Goal: Check status: Check status

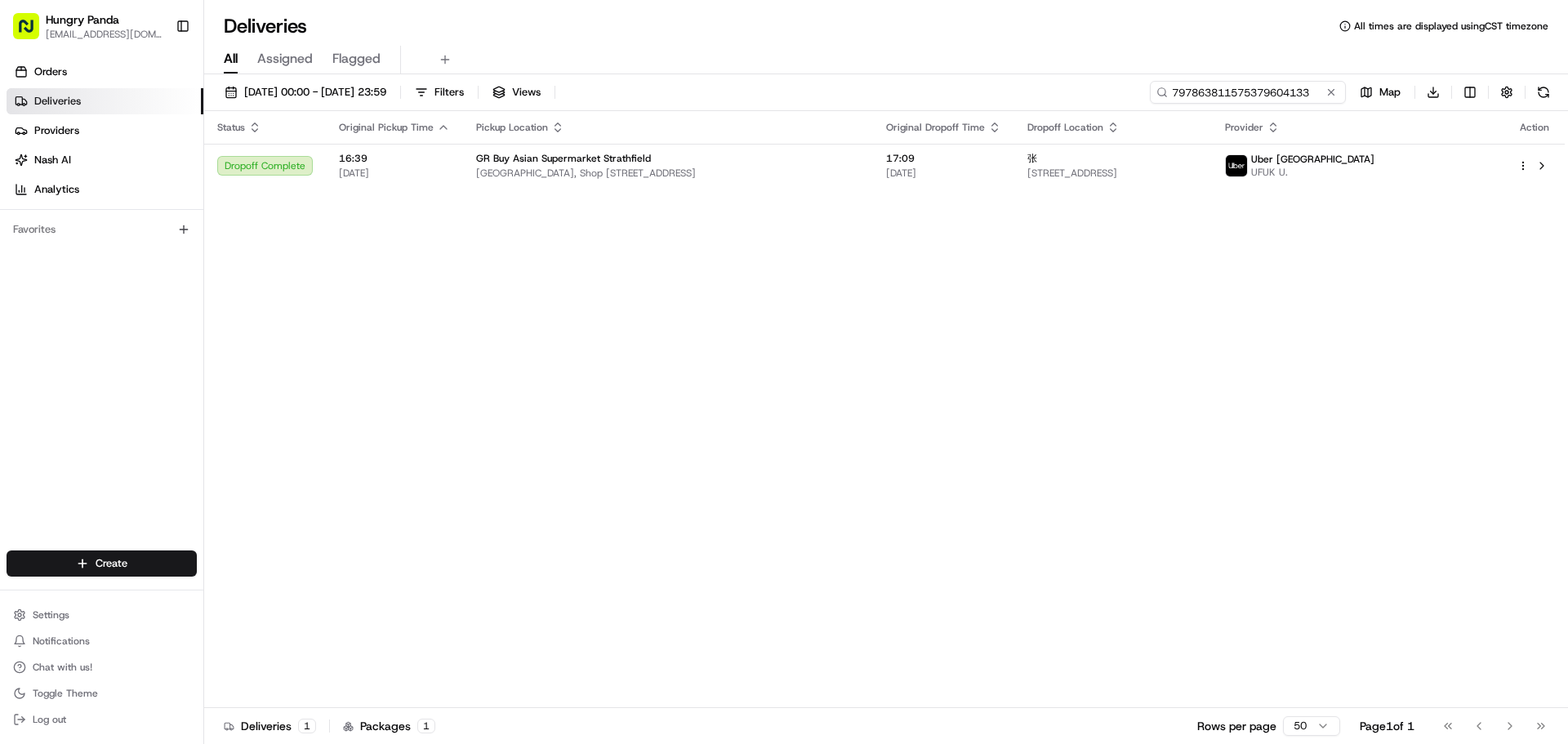
click at [1235, 92] on input "797863811575379604133" at bounding box center [1247, 92] width 196 height 23
click at [1235, 90] on input "797863811575379604133" at bounding box center [1247, 92] width 196 height 23
paste input "4775617115450782301611"
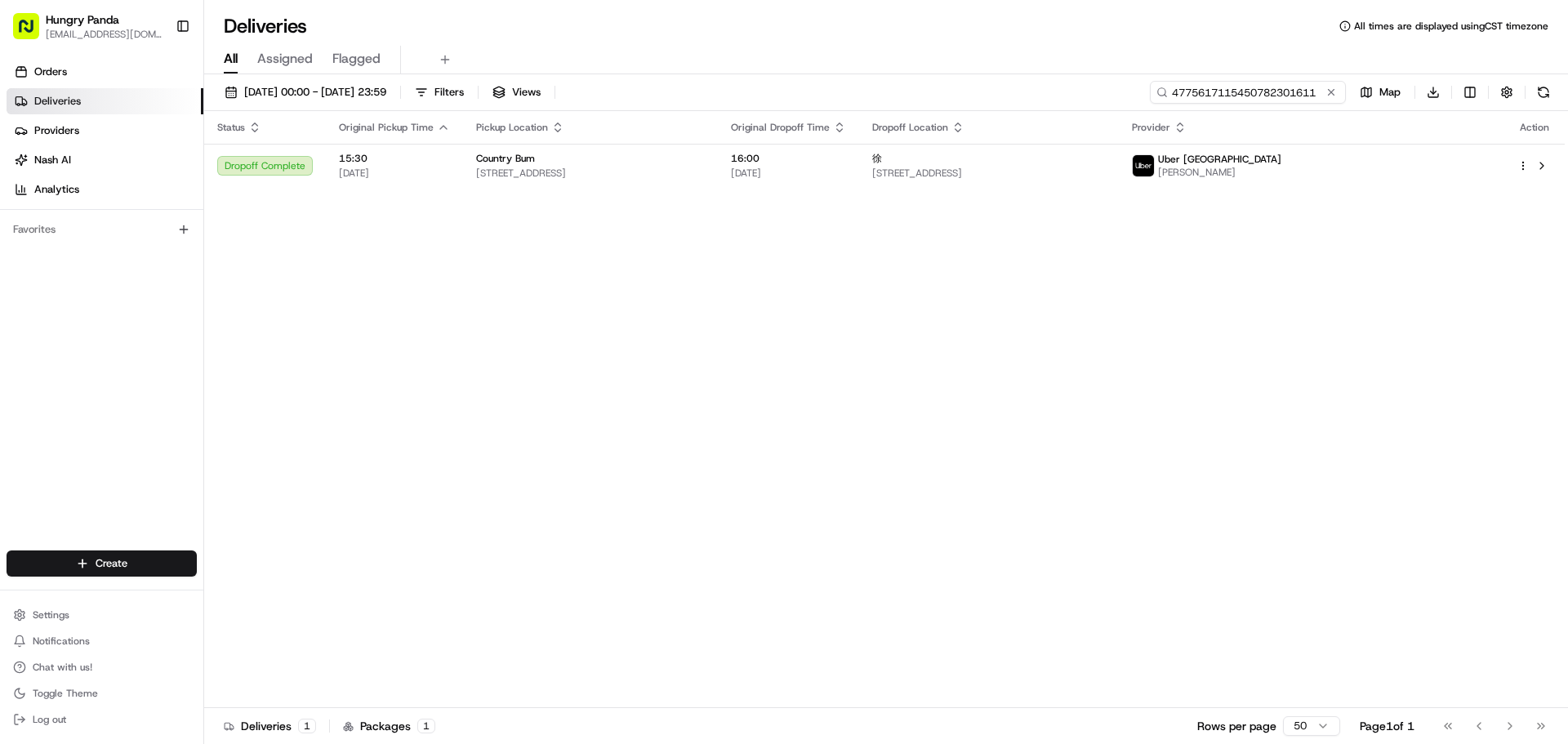
type input "4775617115450782301611"
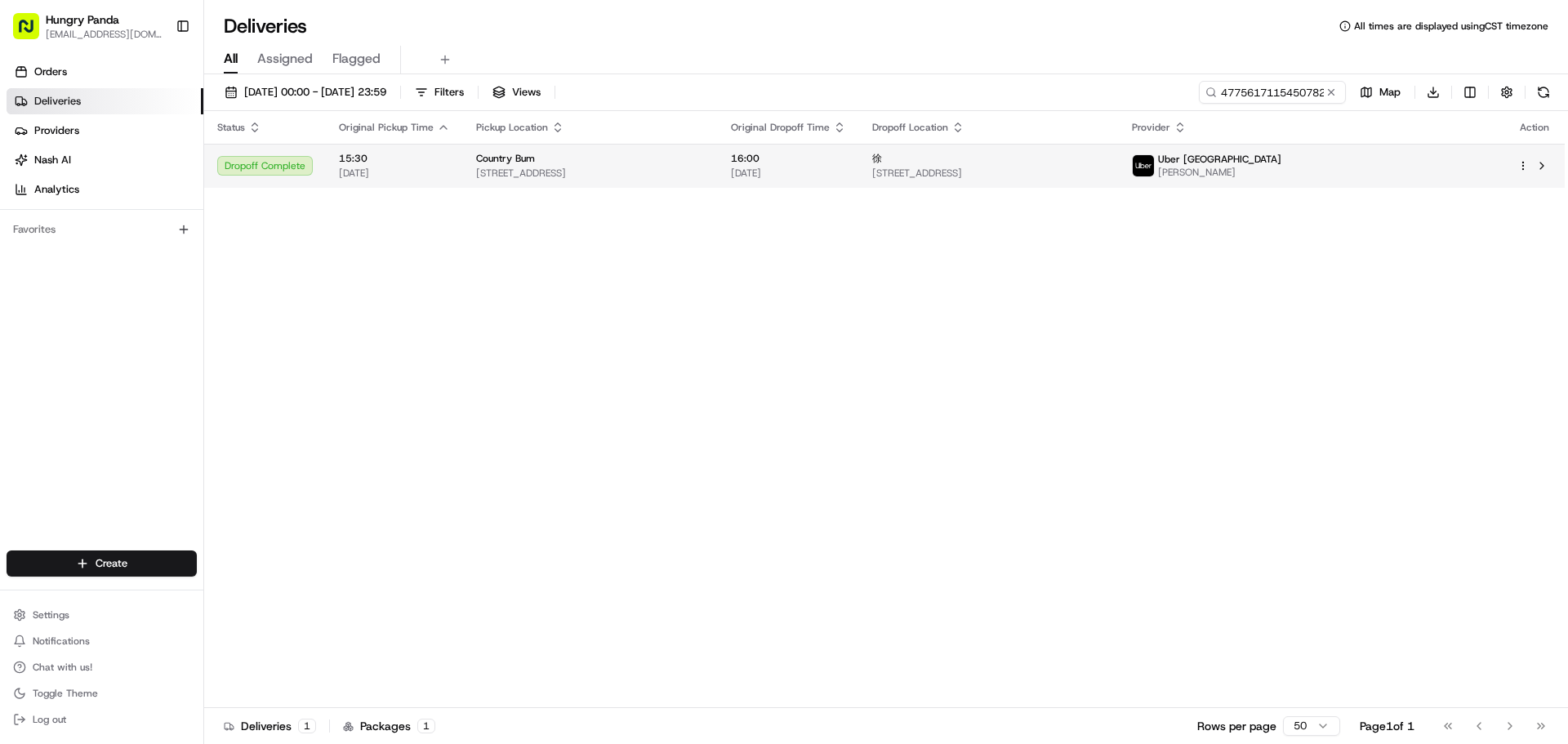
click at [1281, 162] on span "Uber [GEOGRAPHIC_DATA]" at bounding box center [1220, 159] width 123 height 13
click at [1281, 171] on span "[PERSON_NAME]" at bounding box center [1220, 171] width 123 height 13
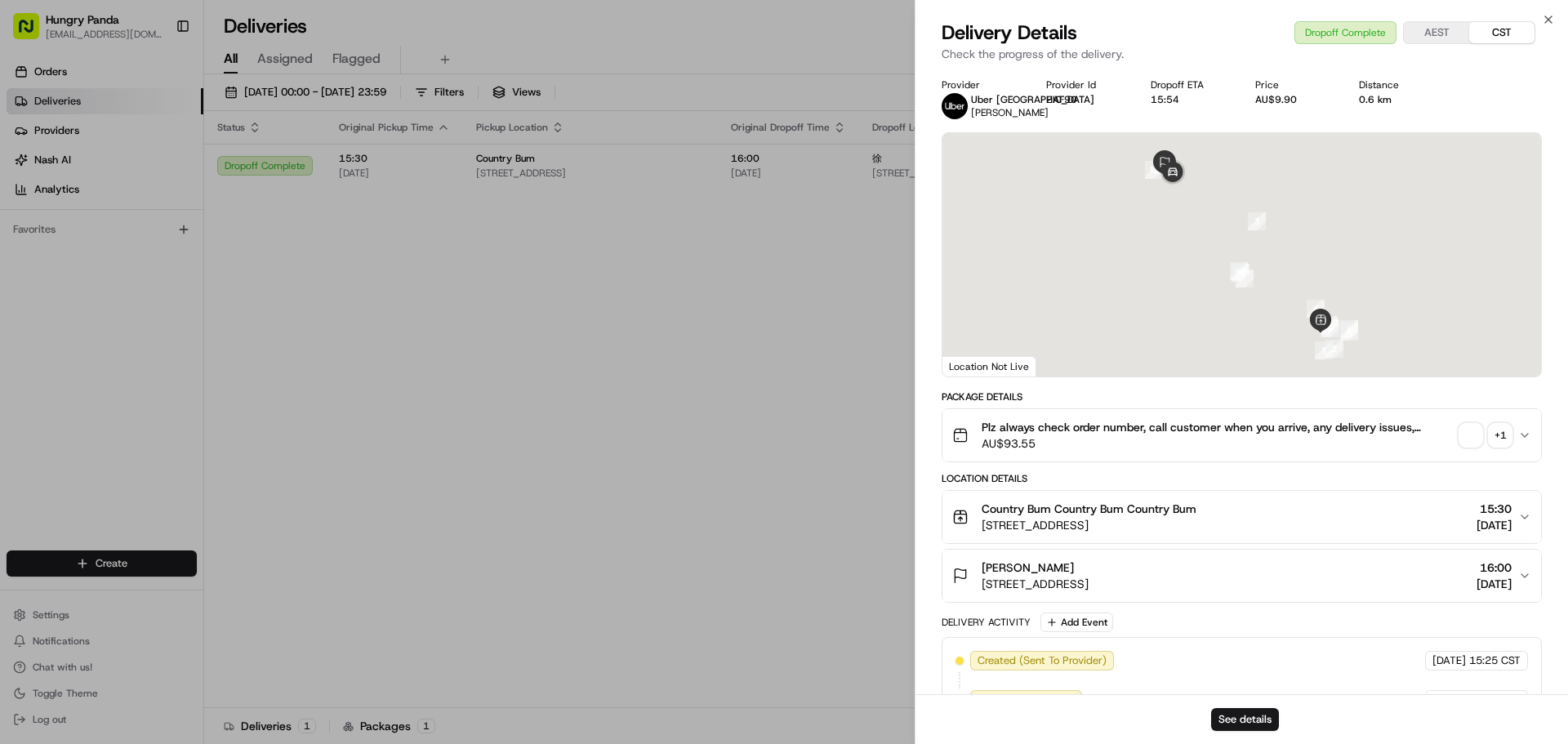
click at [1457, 441] on div "Plz always check order number, call customer when you arrive, any delivery issu…" at bounding box center [1235, 435] width 566 height 33
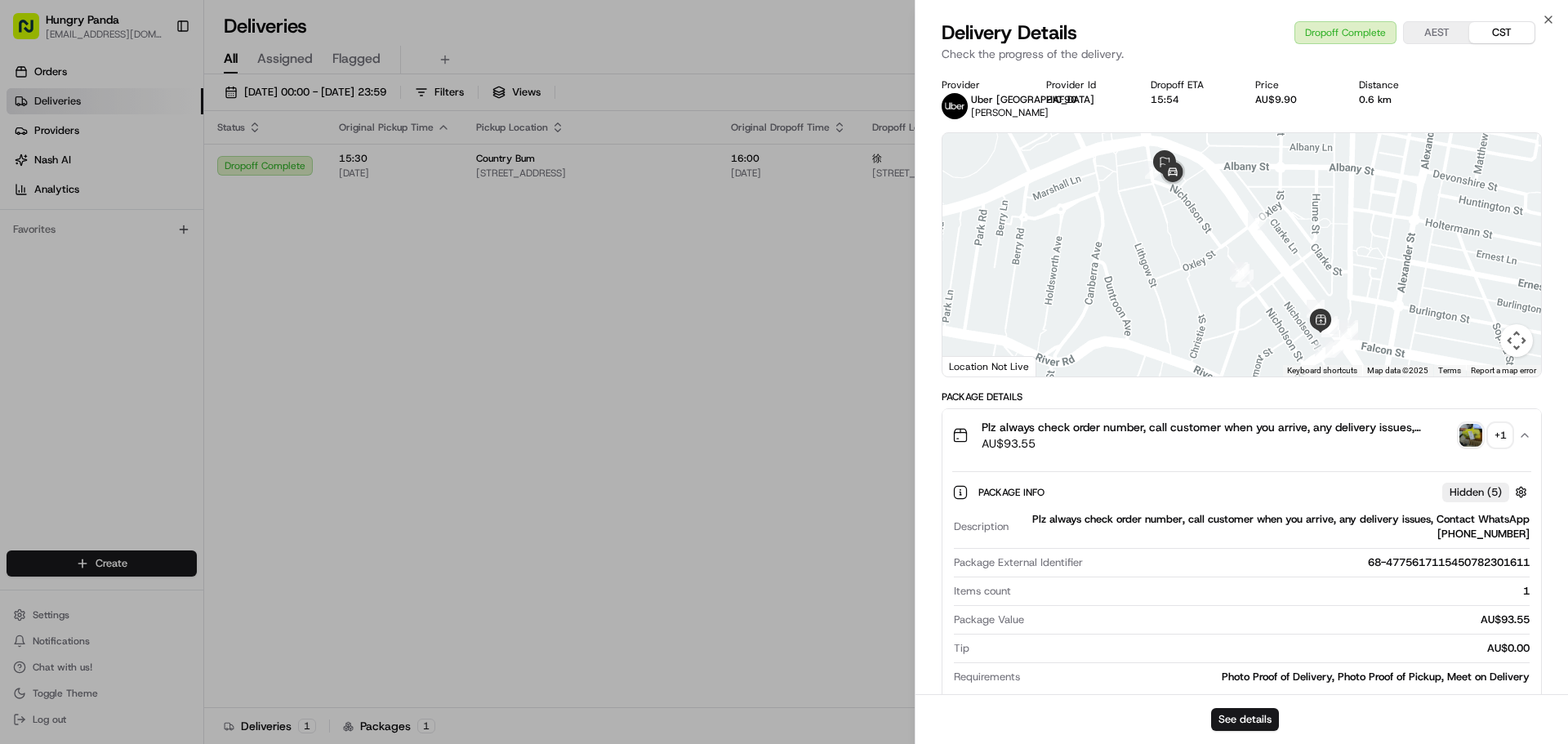
click at [1464, 435] on img "button" at bounding box center [1470, 435] width 23 height 23
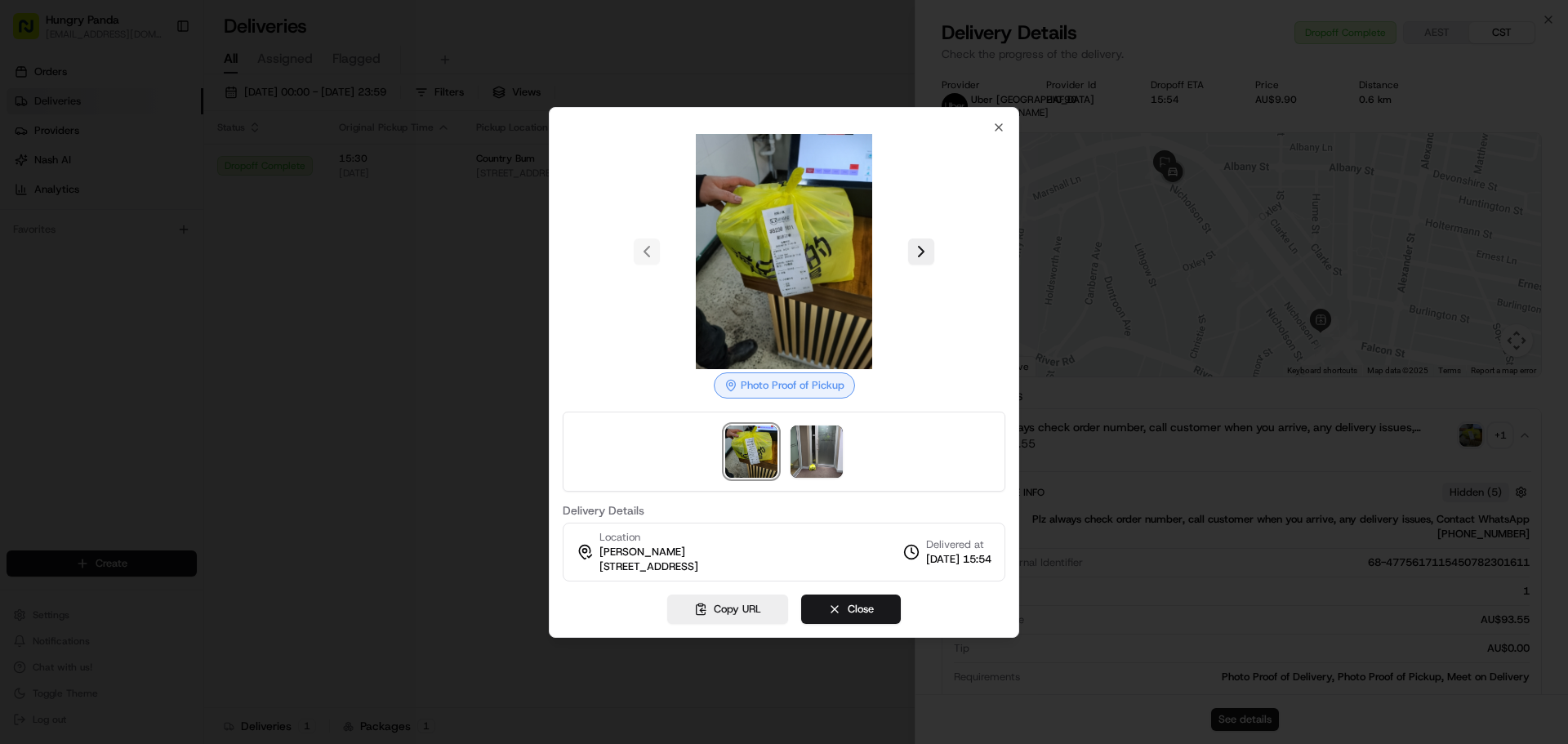
click at [852, 432] on div at bounding box center [784, 451] width 442 height 80
drag, startPoint x: 832, startPoint y: 441, endPoint x: 820, endPoint y: 440, distance: 12.0
click at [832, 443] on img at bounding box center [816, 451] width 52 height 52
